Goal: Transaction & Acquisition: Purchase product/service

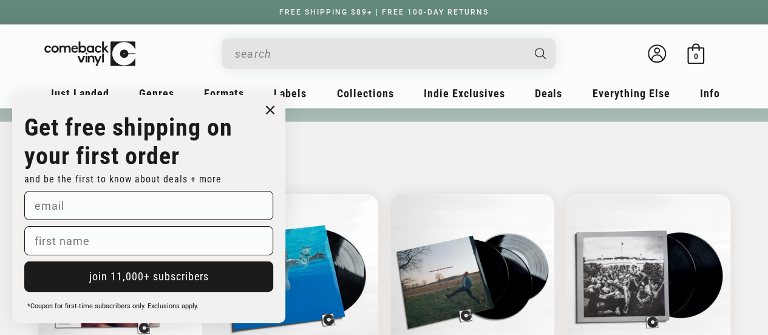
scroll to position [569, 0]
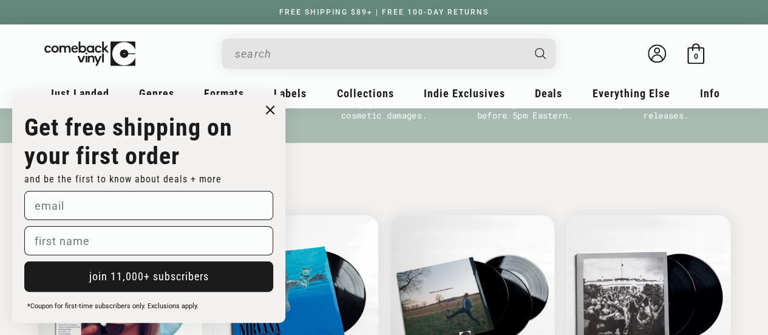
click at [270, 107] on icon "Close dialog" at bounding box center [270, 109] width 7 height 7
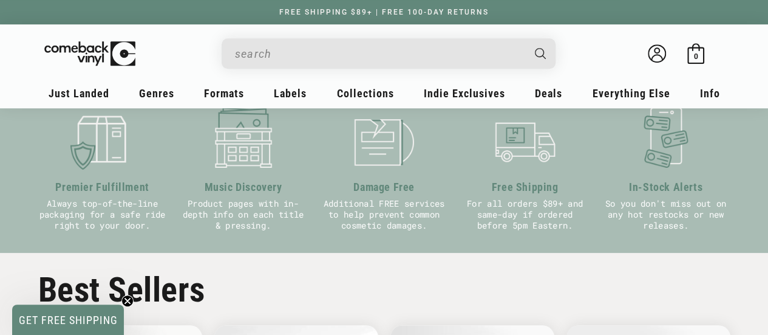
scroll to position [434, 0]
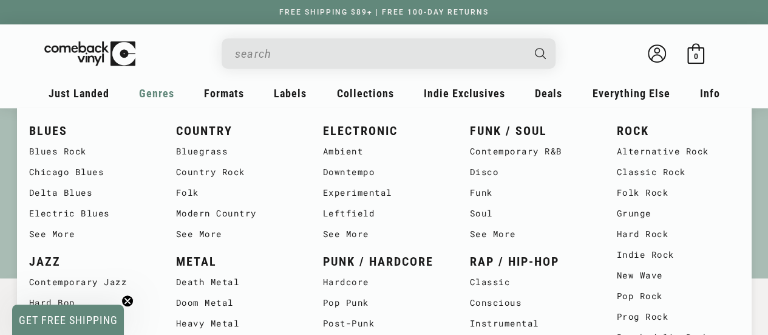
click at [159, 98] on span "Genres" at bounding box center [156, 93] width 35 height 13
click at [151, 88] on span "Genres" at bounding box center [156, 93] width 35 height 13
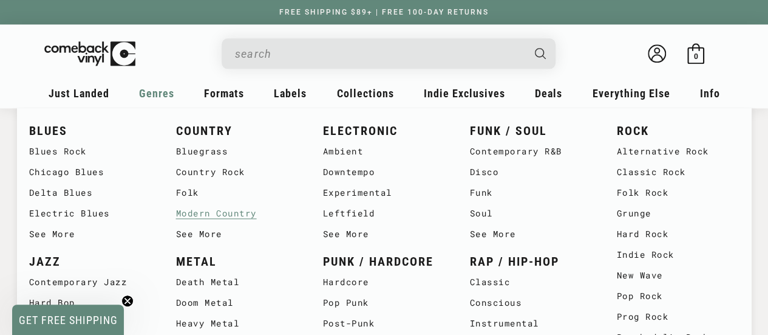
scroll to position [798, 0]
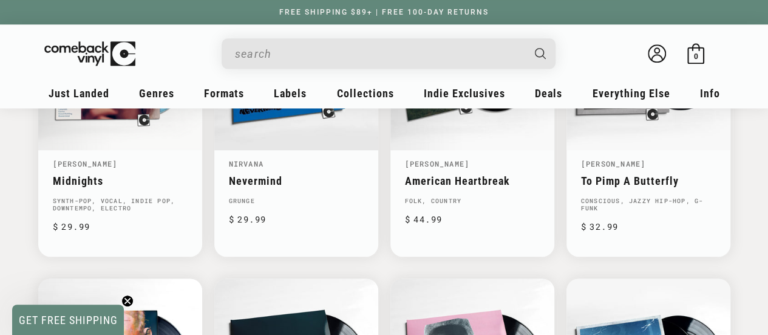
click at [129, 299] on icon "Close teaser" at bounding box center [127, 300] width 5 height 5
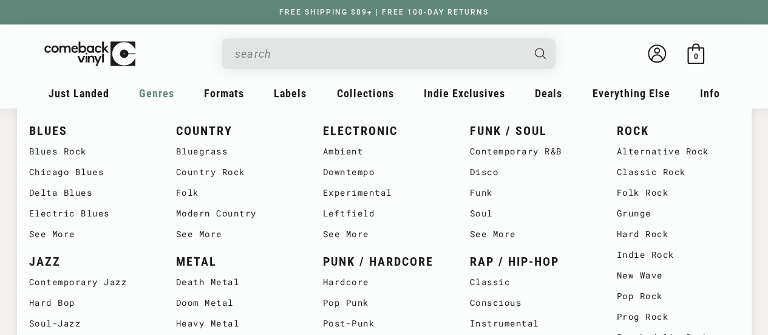
click at [153, 96] on span "Genres" at bounding box center [156, 93] width 35 height 13
click at [351, 132] on link "ELECTRONIC" at bounding box center [384, 131] width 123 height 20
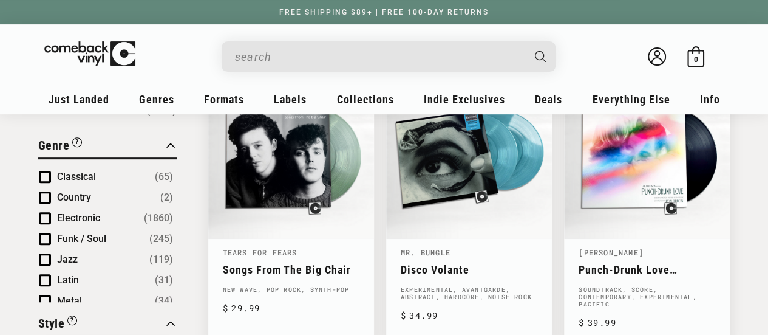
scroll to position [182, 0]
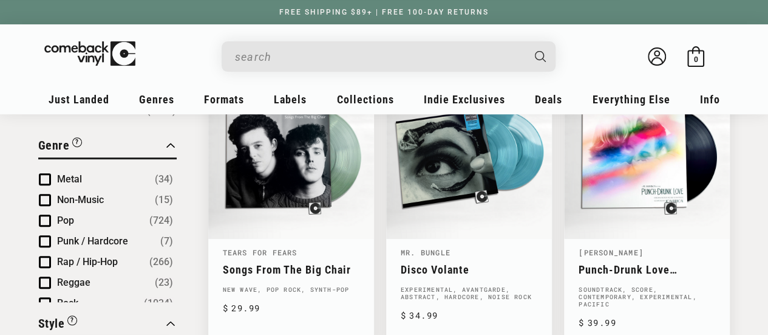
click at [172, 314] on div "Style “Style” is a specific type of music on a record. A record can be listed u…" at bounding box center [107, 325] width 138 height 23
click at [171, 136] on div "Genre “Genre” is a general type of music on a record. A record can be listed un…" at bounding box center [107, 147] width 138 height 23
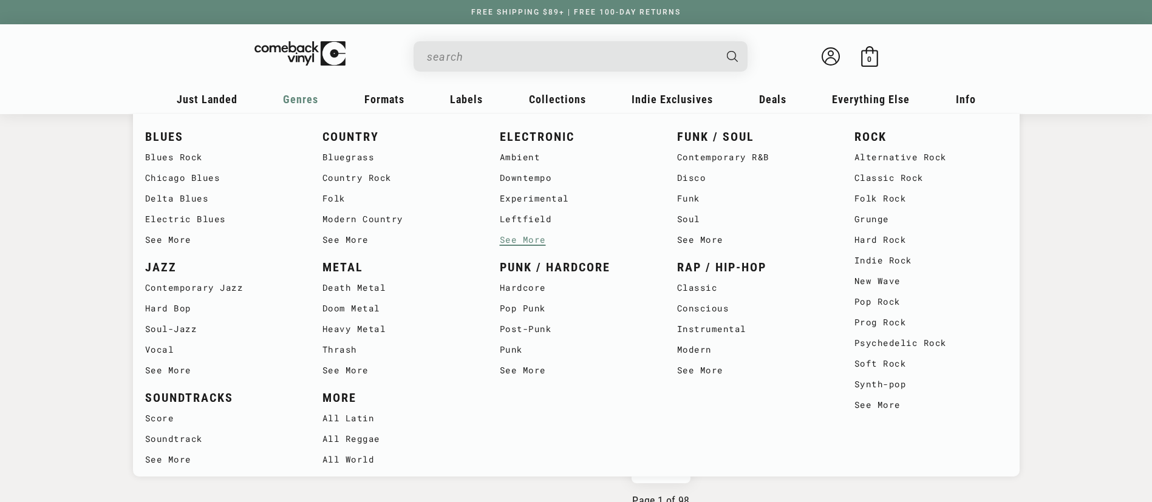
click at [520, 242] on link "See More" at bounding box center [576, 240] width 153 height 21
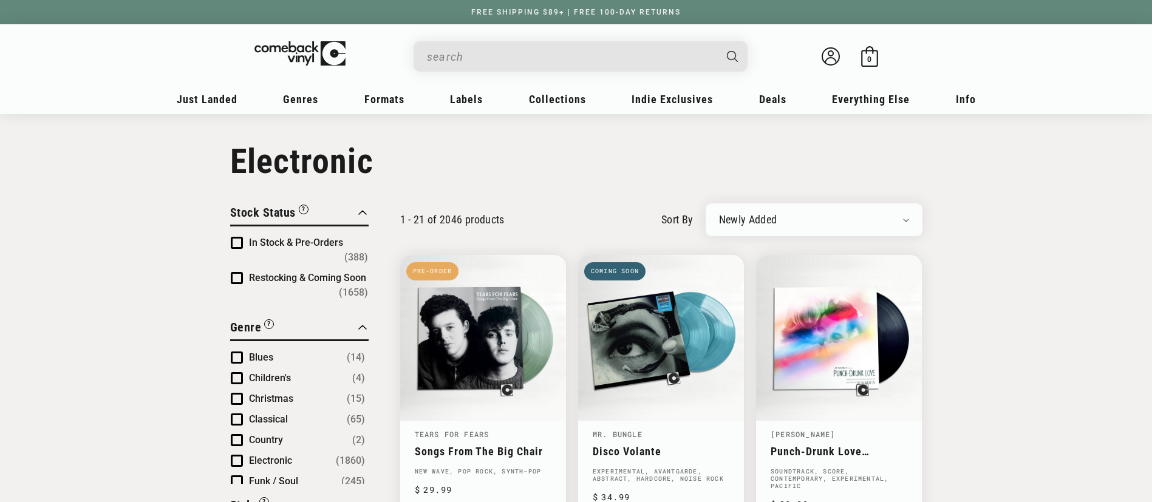
scroll to position [91, 0]
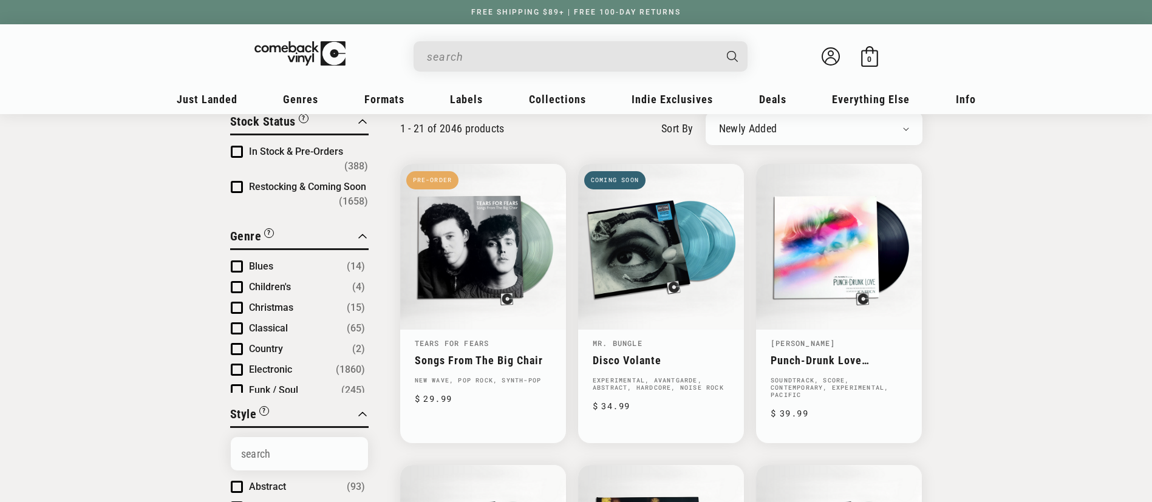
click at [234, 364] on span "Product filter" at bounding box center [237, 370] width 12 height 12
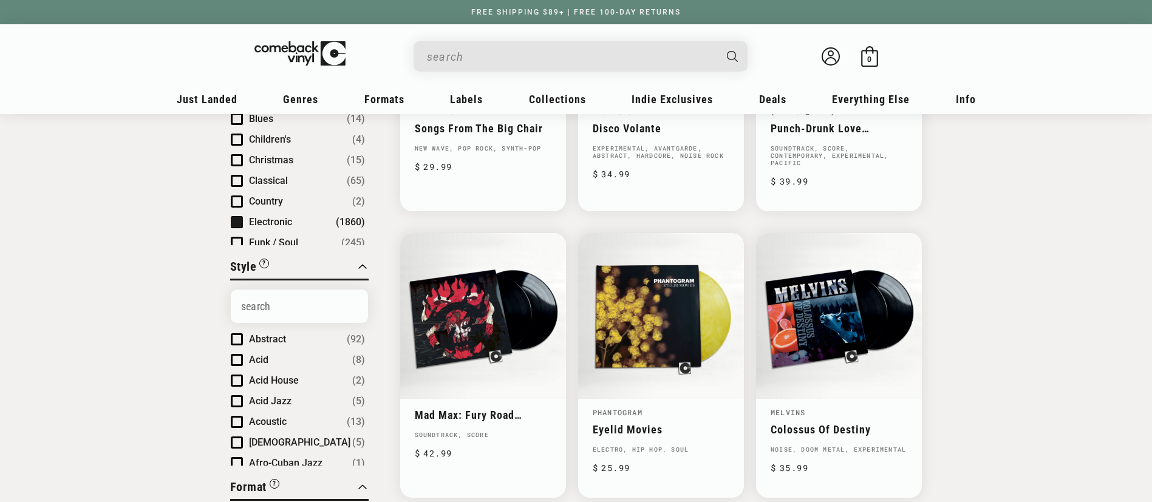
scroll to position [364, 0]
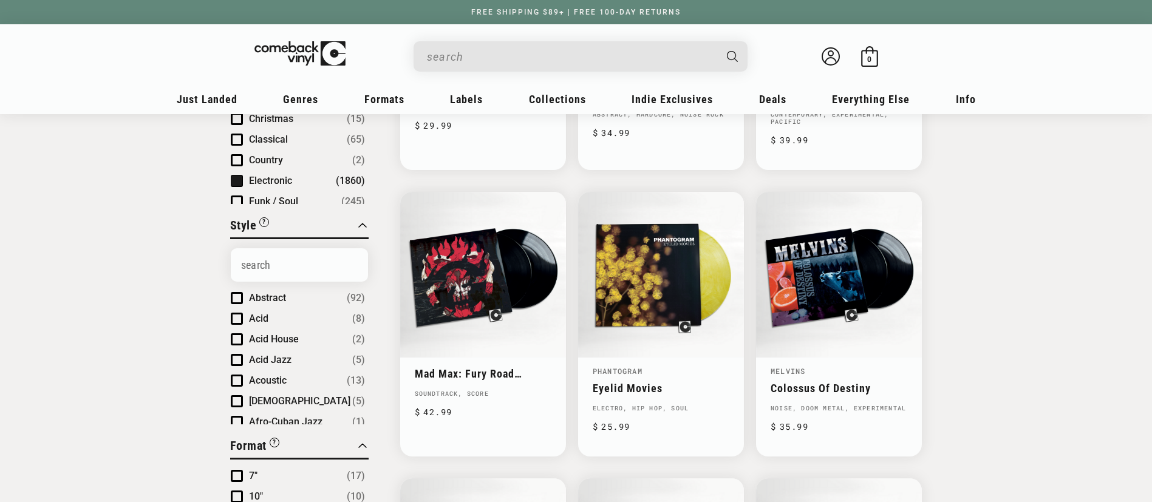
drag, startPoint x: 368, startPoint y: 291, endPoint x: 369, endPoint y: 307, distance: 15.8
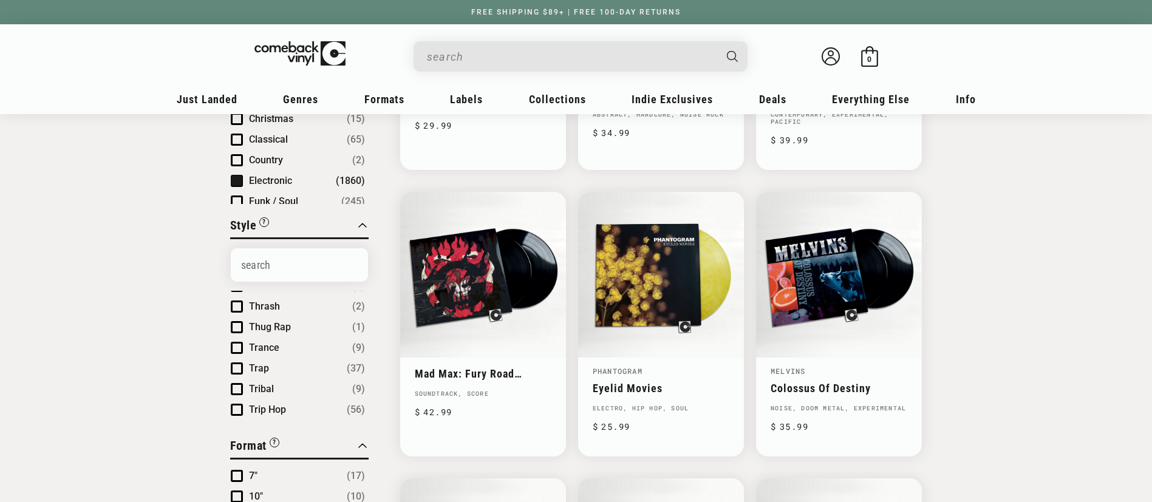
click at [234, 342] on span "Product filter" at bounding box center [237, 348] width 12 height 12
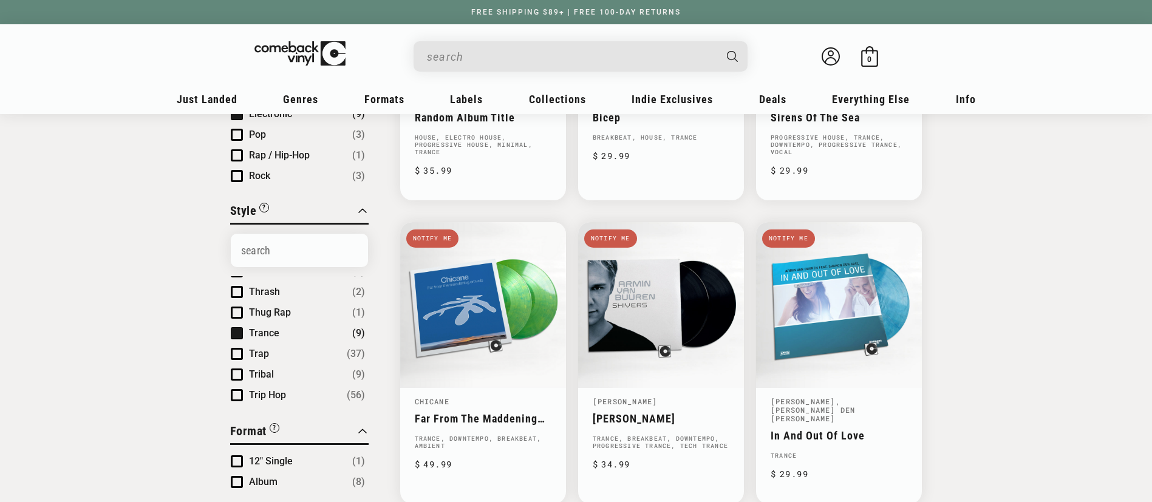
scroll to position [5200, 0]
click at [236, 320] on span "Product filter" at bounding box center [237, 321] width 12 height 12
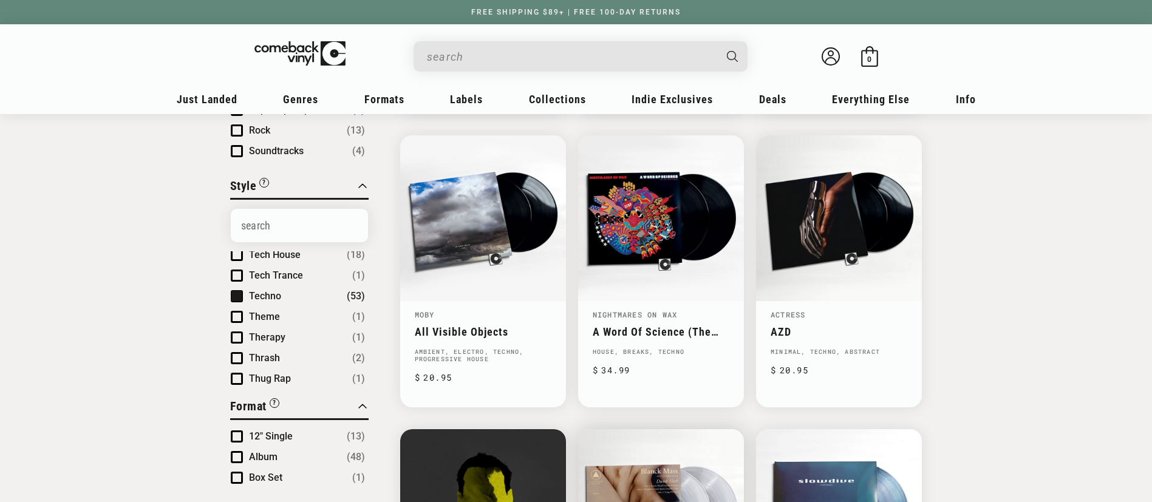
scroll to position [396, 0]
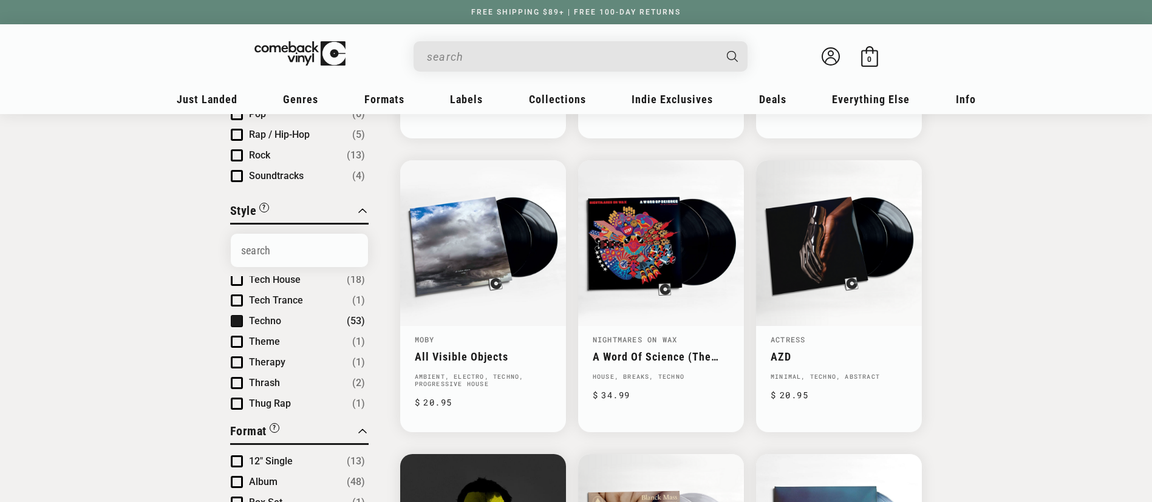
click at [238, 319] on span "Product filter" at bounding box center [237, 321] width 12 height 12
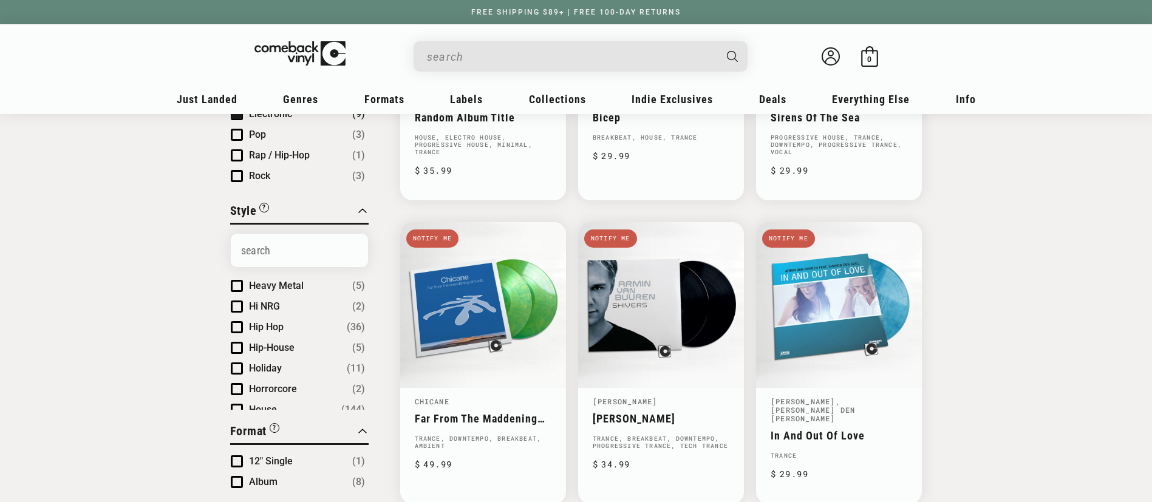
scroll to position [2923, 0]
click at [237, 370] on span "Product filter" at bounding box center [237, 368] width 12 height 12
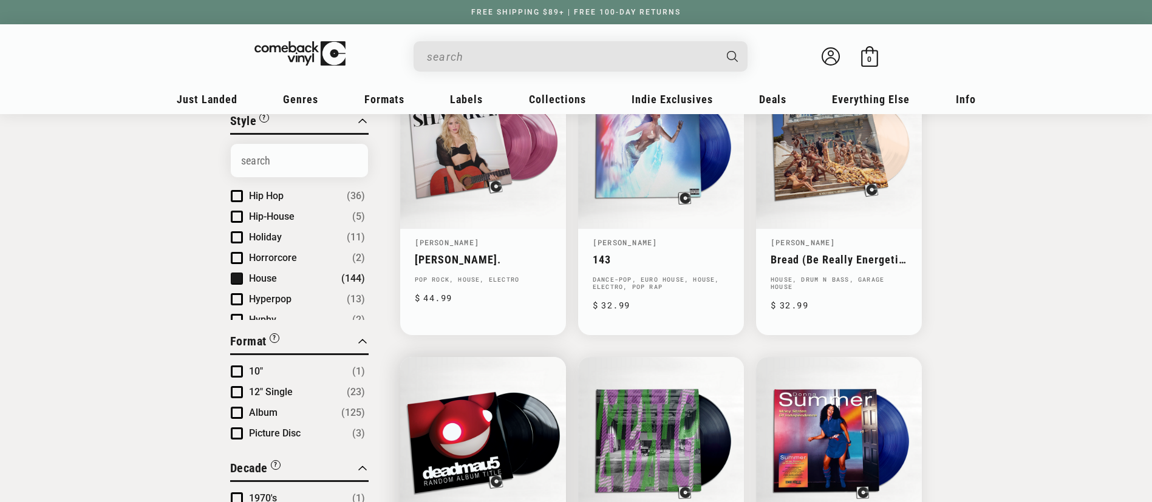
scroll to position [406, 0]
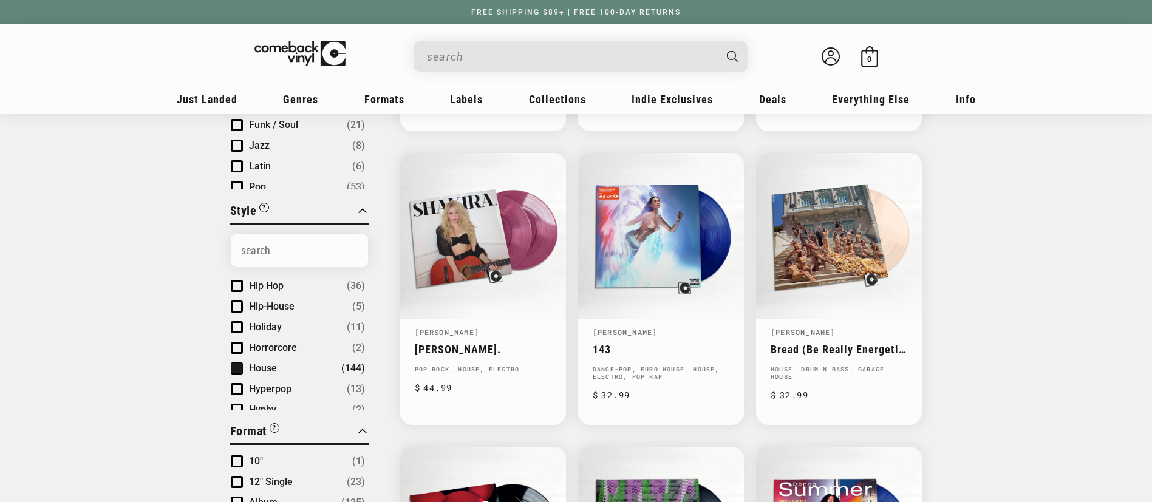
click at [238, 370] on span "Product filter" at bounding box center [237, 368] width 12 height 12
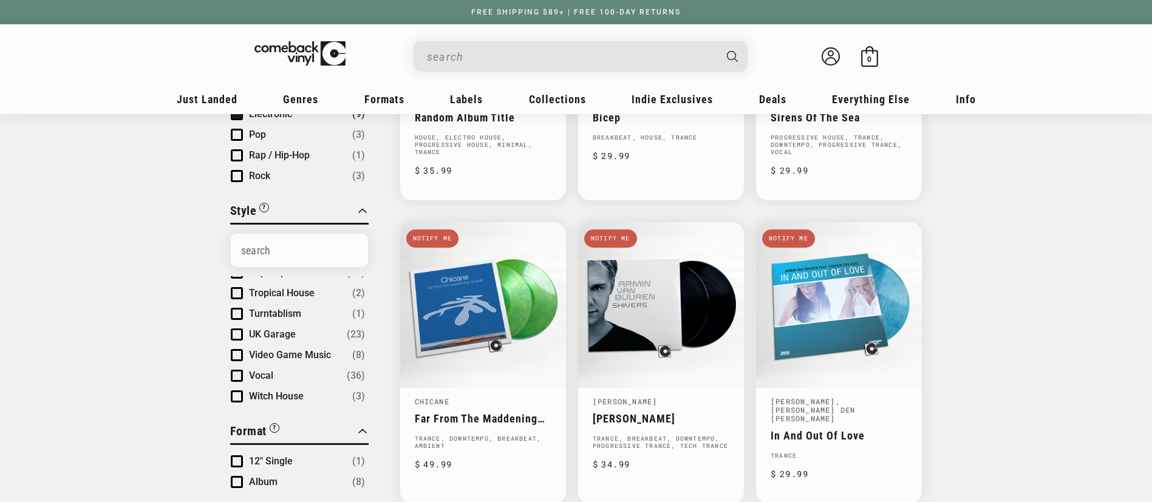
scroll to position [607, 0]
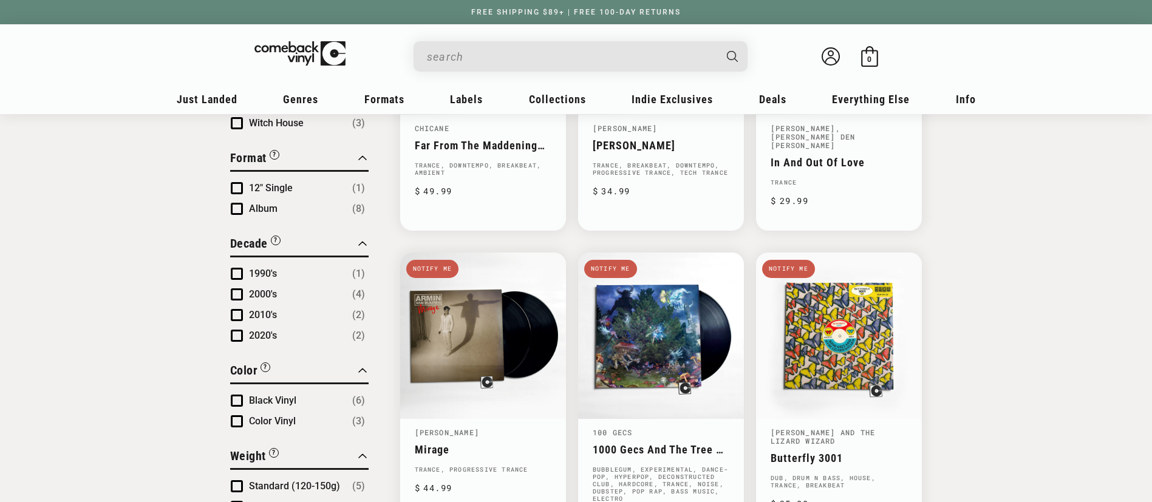
click at [240, 274] on span "Product filter" at bounding box center [237, 274] width 12 height 12
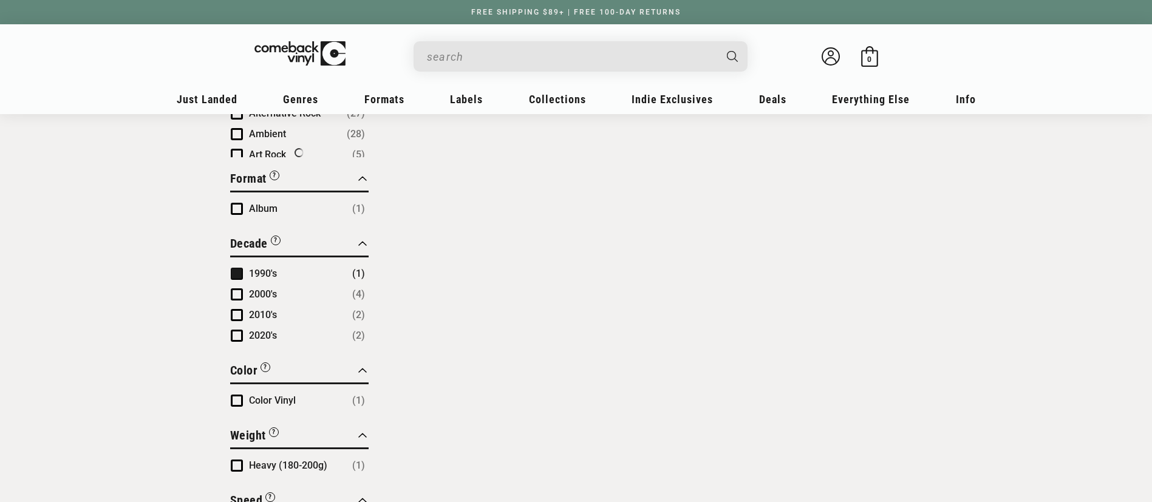
scroll to position [362, 0]
click at [239, 294] on span "Product filter" at bounding box center [237, 294] width 12 height 12
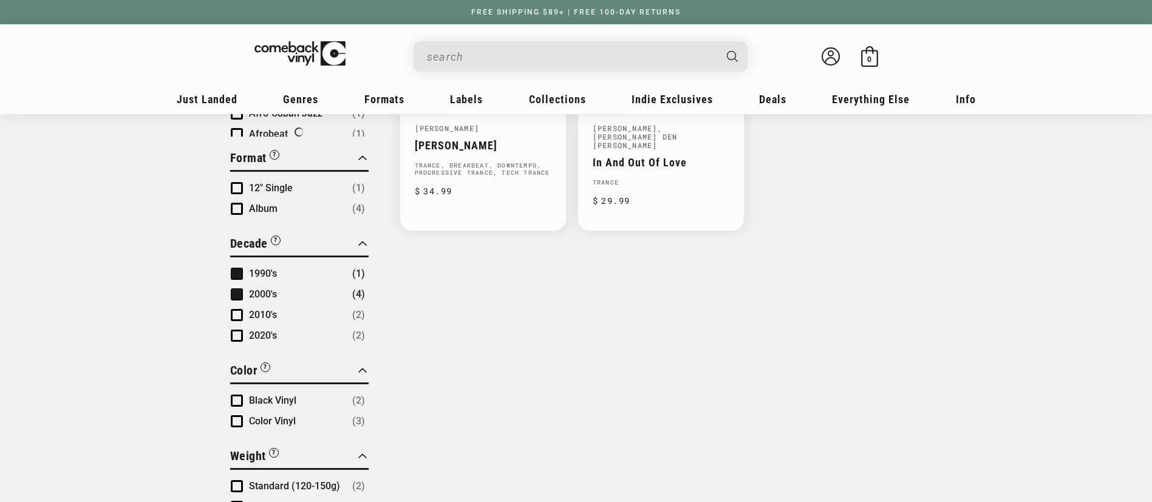
scroll to position [362, 0]
click at [233, 313] on span "Product filter" at bounding box center [237, 315] width 12 height 12
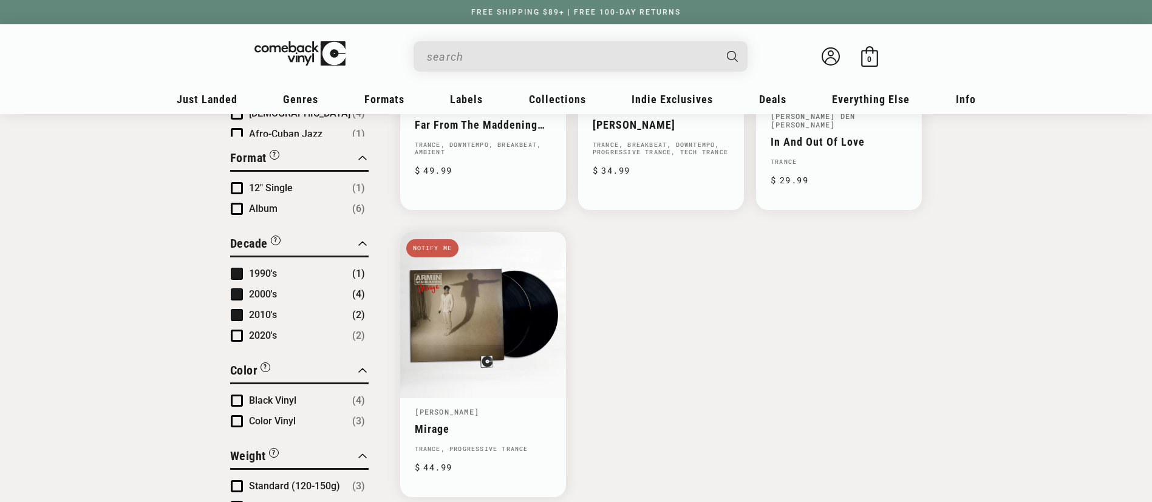
scroll to position [362, 0]
click at [236, 336] on span "Product filter" at bounding box center [237, 336] width 12 height 12
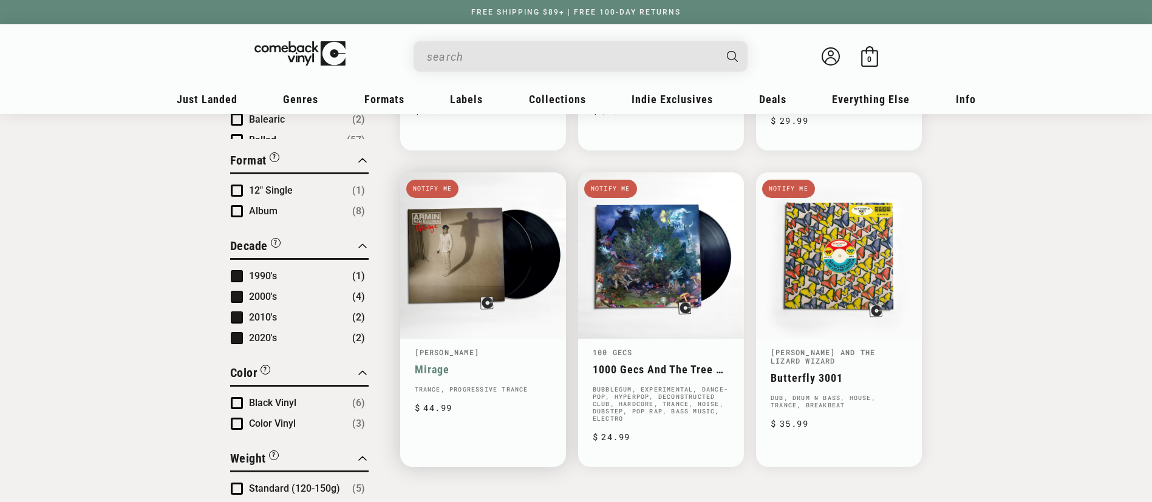
scroll to position [690, 0]
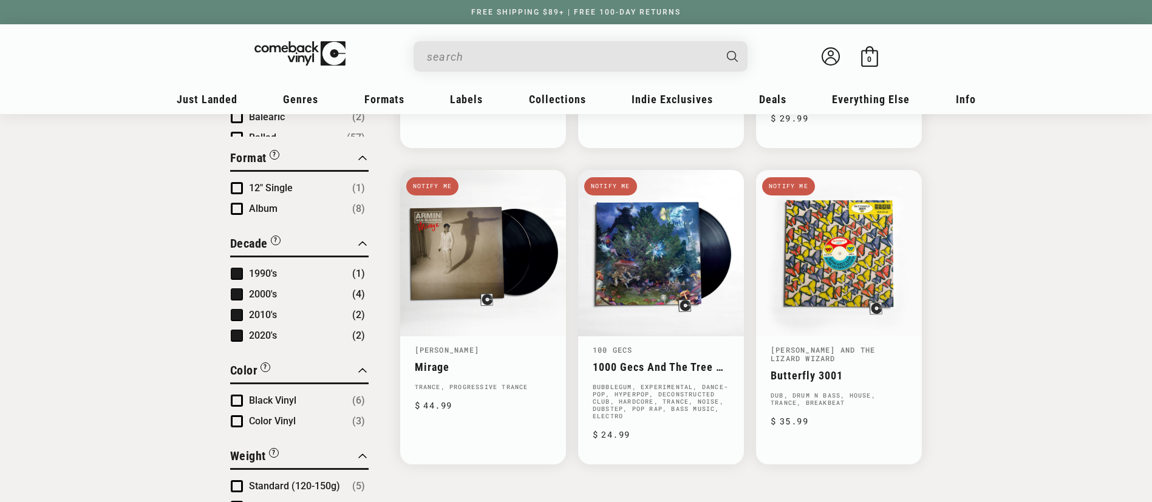
click at [240, 189] on span "Product filter" at bounding box center [237, 188] width 12 height 12
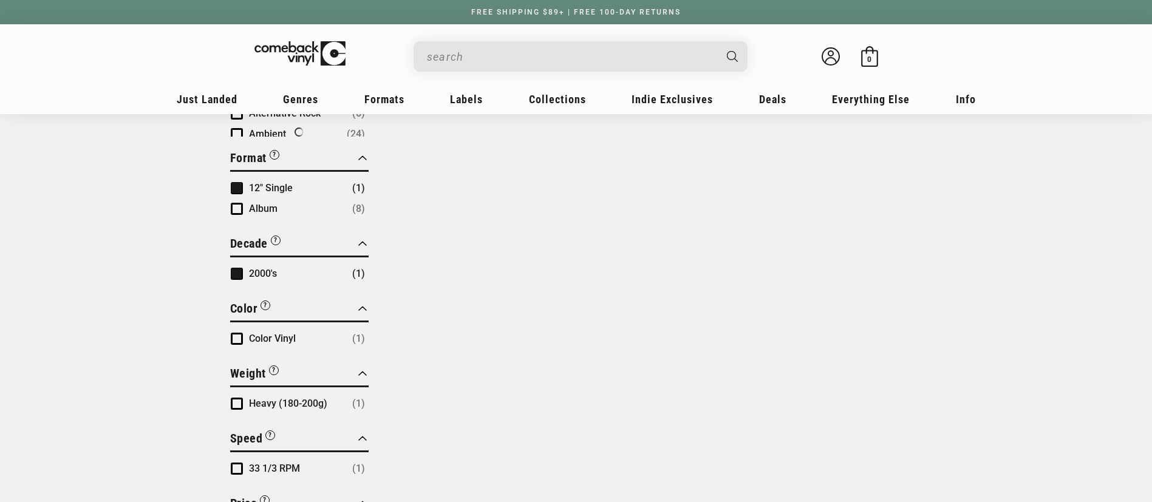
scroll to position [362, 0]
click at [238, 209] on span "Product filter" at bounding box center [237, 209] width 12 height 12
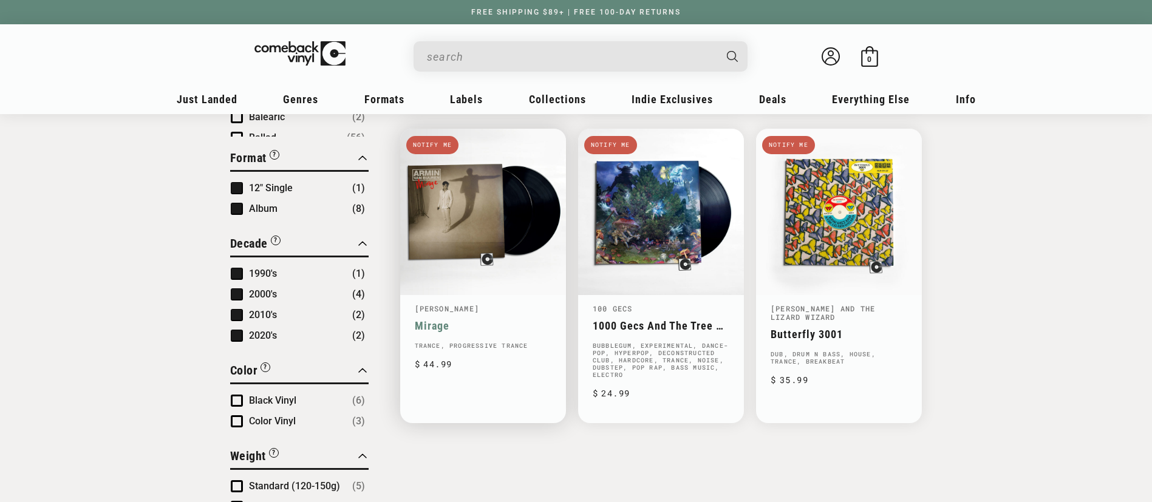
scroll to position [822, 0]
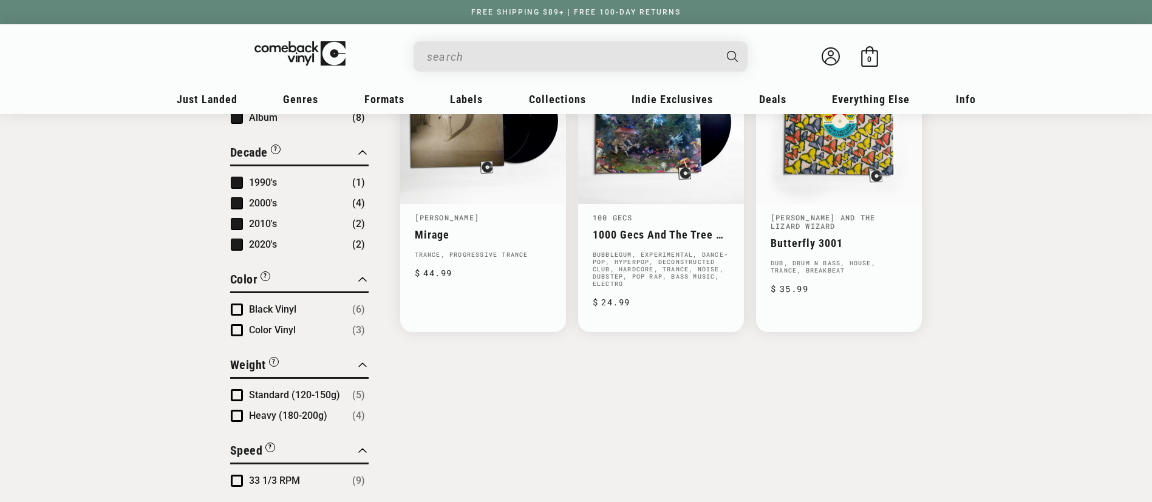
click at [238, 312] on span "Product filter" at bounding box center [237, 310] width 12 height 12
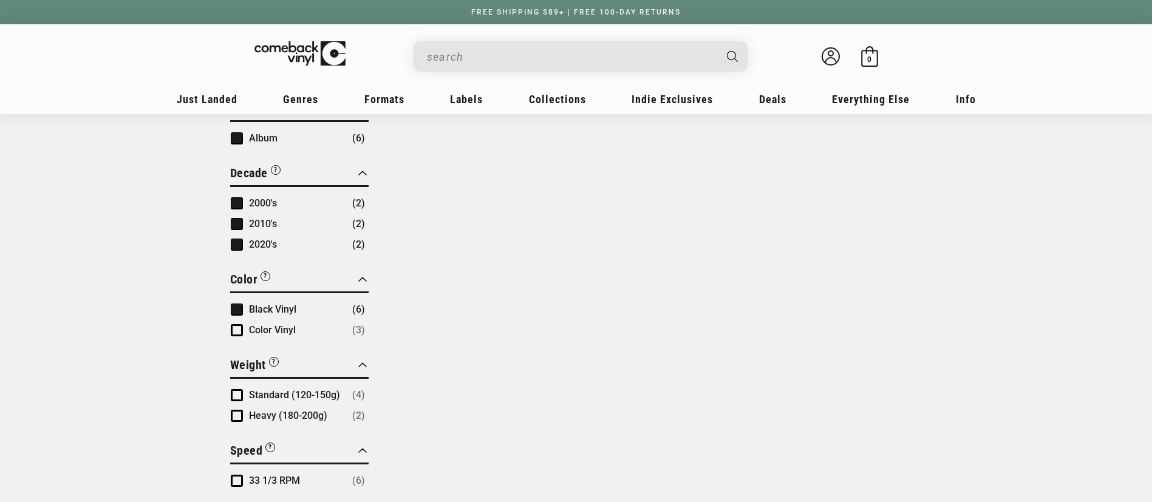
scroll to position [362, 0]
click at [239, 330] on span "Product filter" at bounding box center [237, 330] width 12 height 12
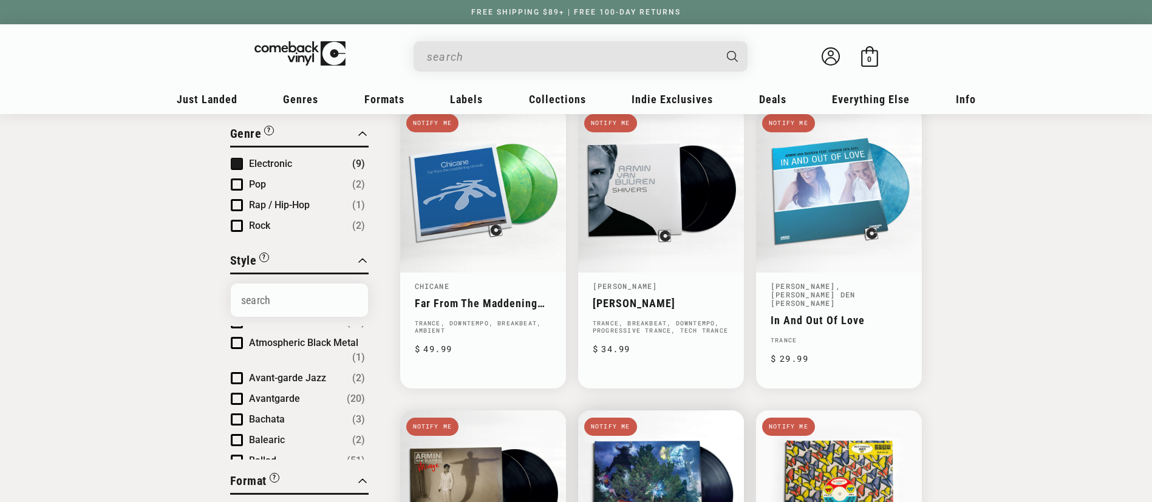
scroll to position [408, 0]
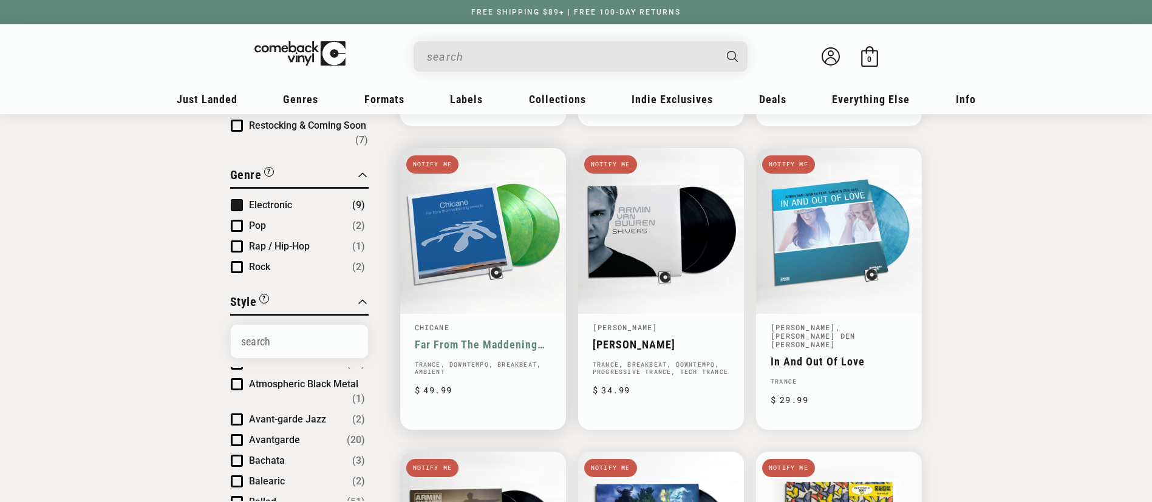
click at [470, 338] on link "Far From The Maddening Crowds" at bounding box center [483, 344] width 137 height 13
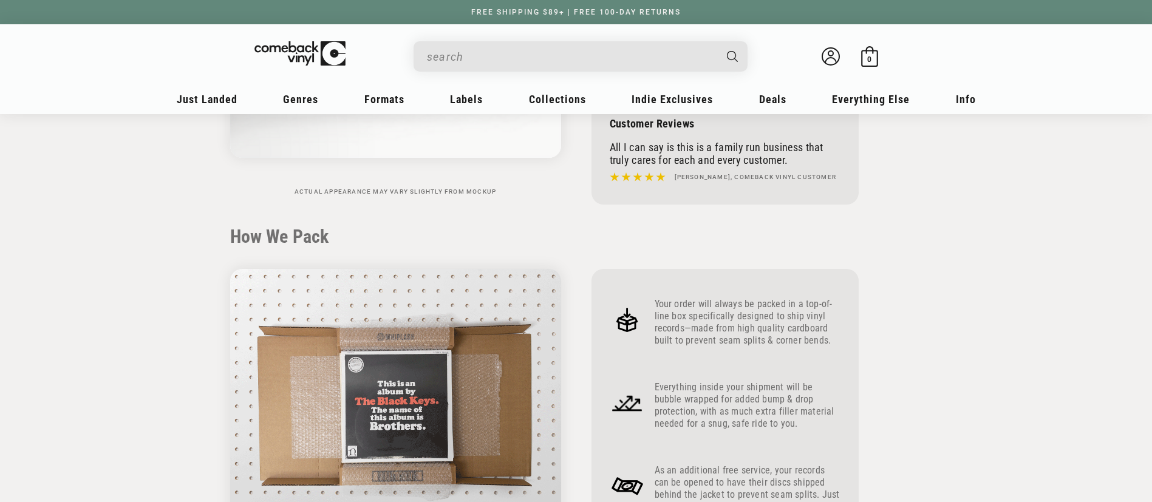
scroll to position [455, 0]
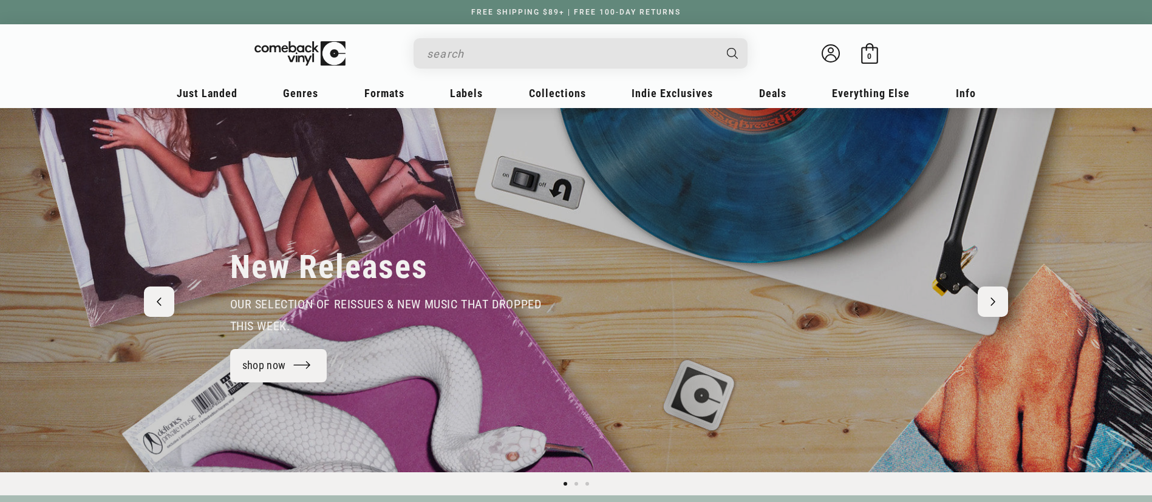
scroll to position [1197, 0]
